Goal: Information Seeking & Learning: Find contact information

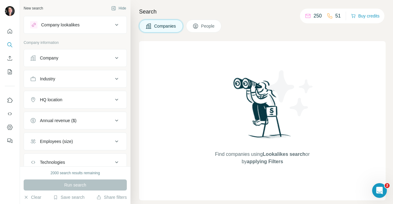
click at [113, 24] on icon at bounding box center [116, 24] width 7 height 7
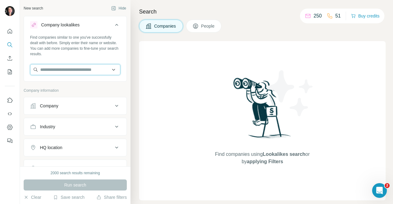
click at [70, 69] on input "text" at bounding box center [75, 69] width 90 height 11
type input "**********"
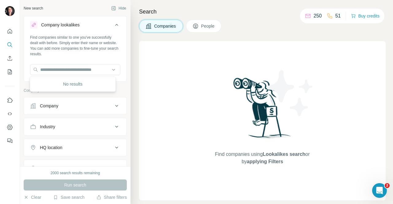
click at [71, 102] on button "Company" at bounding box center [75, 106] width 103 height 15
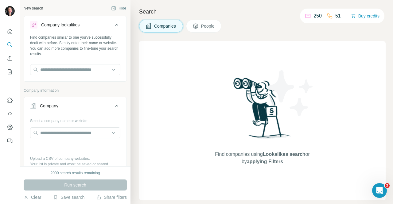
scroll to position [31, 0]
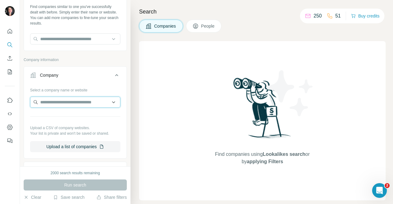
click at [77, 103] on input "text" at bounding box center [75, 102] width 90 height 11
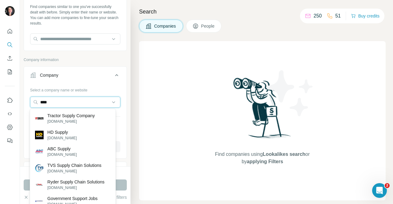
drag, startPoint x: 53, startPoint y: 104, endPoint x: 13, endPoint y: 100, distance: 40.2
click at [15, 100] on div "New search Hide Company lookalikes Find companies similar to one you've success…" at bounding box center [196, 102] width 393 height 204
paste input "**********"
type input "**********"
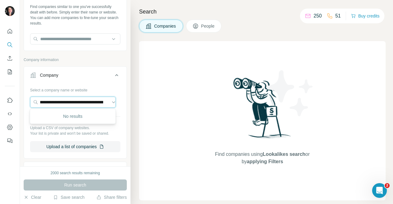
scroll to position [0, 0]
drag, startPoint x: 104, startPoint y: 103, endPoint x: 2, endPoint y: 96, distance: 102.3
click at [0, 99] on div "New search Hide Company lookalikes Find companies similar to one you've success…" at bounding box center [196, 102] width 393 height 204
click at [65, 102] on input "text" at bounding box center [73, 102] width 86 height 11
paste input "**********"
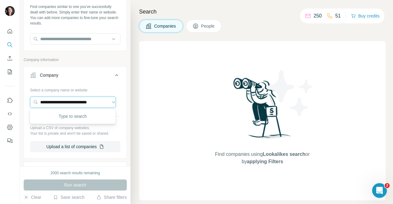
scroll to position [0, 3]
type input "**********"
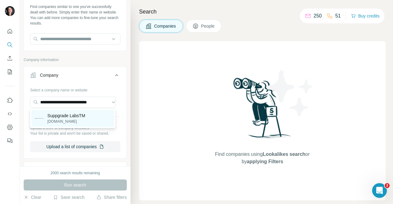
click at [66, 119] on p "[DOMAIN_NAME]" at bounding box center [66, 122] width 38 height 6
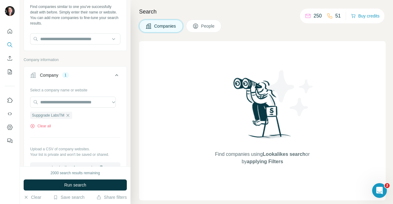
scroll to position [0, 0]
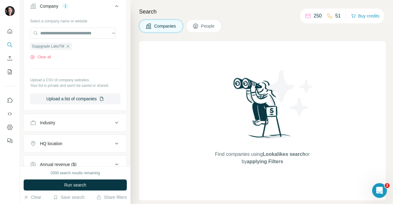
scroll to position [123, 0]
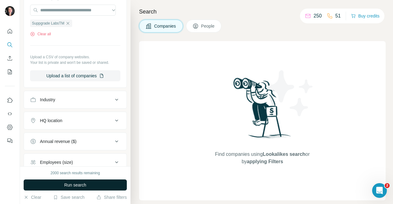
click at [68, 186] on span "Run search" at bounding box center [75, 185] width 22 height 6
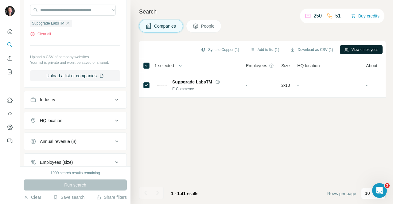
click at [362, 52] on button "View employees" at bounding box center [361, 49] width 43 height 9
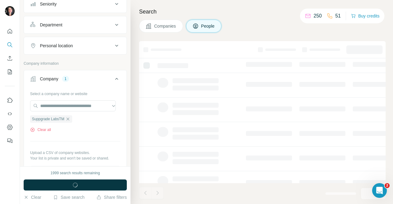
scroll to position [218, 0]
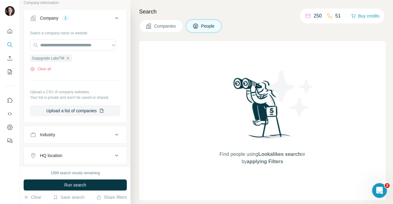
scroll to position [187, 0]
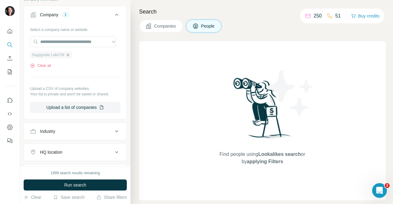
click at [69, 53] on icon "button" at bounding box center [67, 55] width 5 height 5
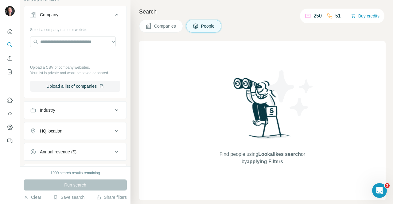
scroll to position [156, 0]
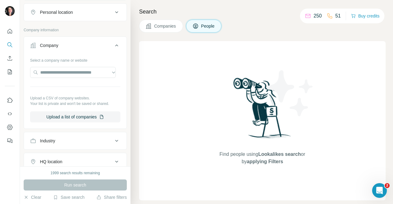
click at [77, 141] on div "Industry" at bounding box center [71, 141] width 83 height 6
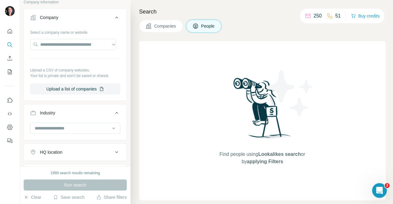
scroll to position [218, 0]
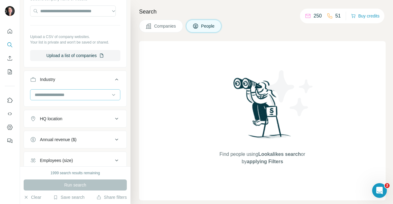
click at [68, 93] on input at bounding box center [72, 95] width 76 height 7
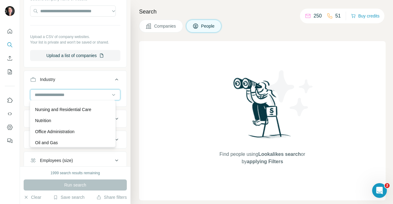
scroll to position [4394, 0]
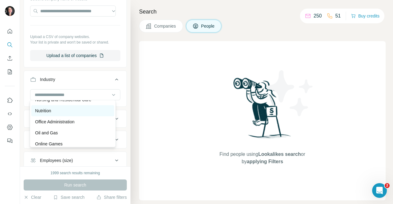
click at [55, 114] on div "Nutrition" at bounding box center [72, 111] width 75 height 6
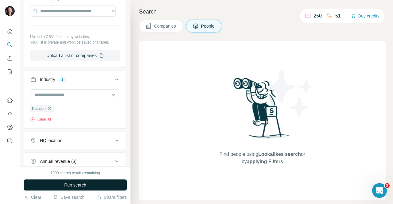
click at [78, 185] on span "Run search" at bounding box center [75, 185] width 22 height 6
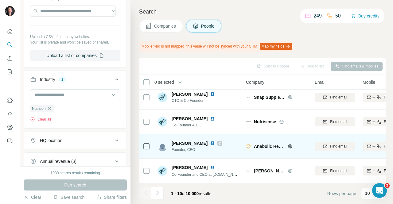
scroll to position [155, 0]
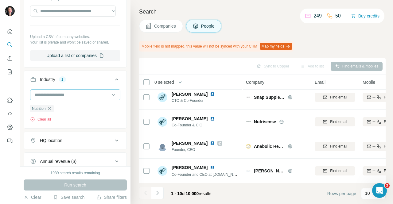
click at [80, 92] on input at bounding box center [72, 95] width 76 height 7
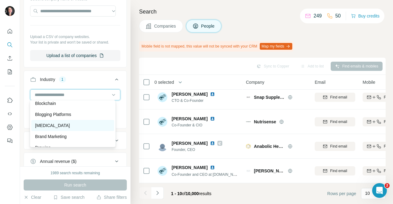
scroll to position [614, 0]
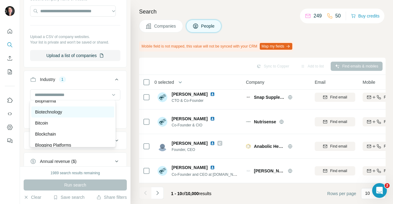
click at [65, 118] on div "Biotechnology" at bounding box center [72, 112] width 83 height 11
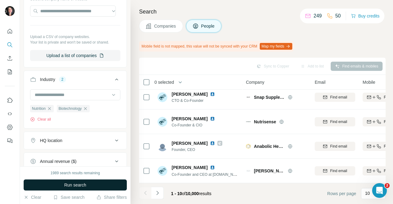
click at [82, 184] on span "Run search" at bounding box center [75, 185] width 22 height 6
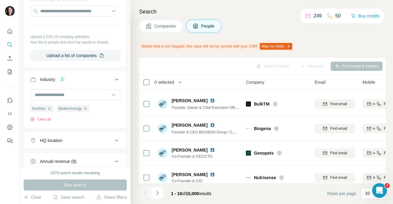
scroll to position [155, 0]
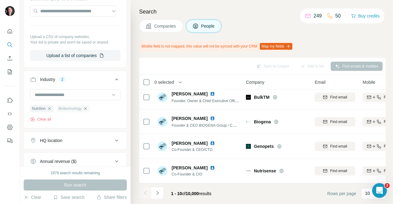
click at [88, 108] on icon "button" at bounding box center [85, 108] width 5 height 5
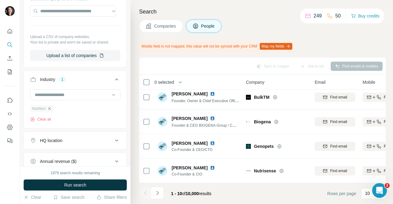
click at [51, 108] on icon "button" at bounding box center [49, 108] width 3 height 3
